Goal: Navigation & Orientation: Find specific page/section

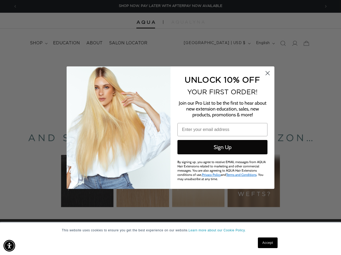
scroll to position [0, 606]
click at [170, 128] on div "UNLOCK 10% OFF YOUR FIRST ORDER! Join our Pro List to be the first to hear abou…" at bounding box center [219, 128] width 98 height 112
click at [9, 246] on img "Accessibility Menu" at bounding box center [9, 246] width 12 height 12
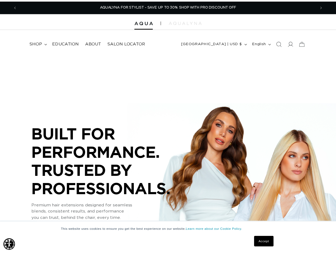
scroll to position [0, 0]
